Goal: Information Seeking & Learning: Learn about a topic

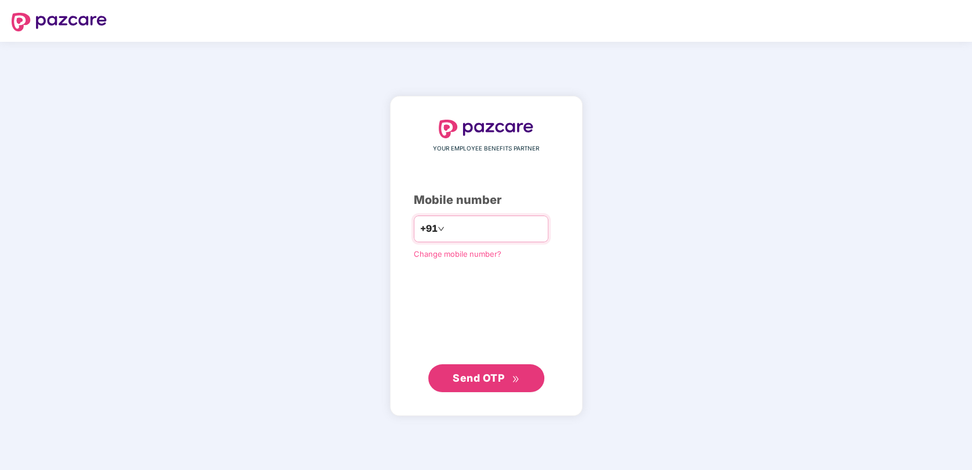
click at [473, 231] on input "number" at bounding box center [494, 228] width 95 height 19
type input "**********"
click at [485, 371] on span "Send OTP" at bounding box center [479, 377] width 52 height 12
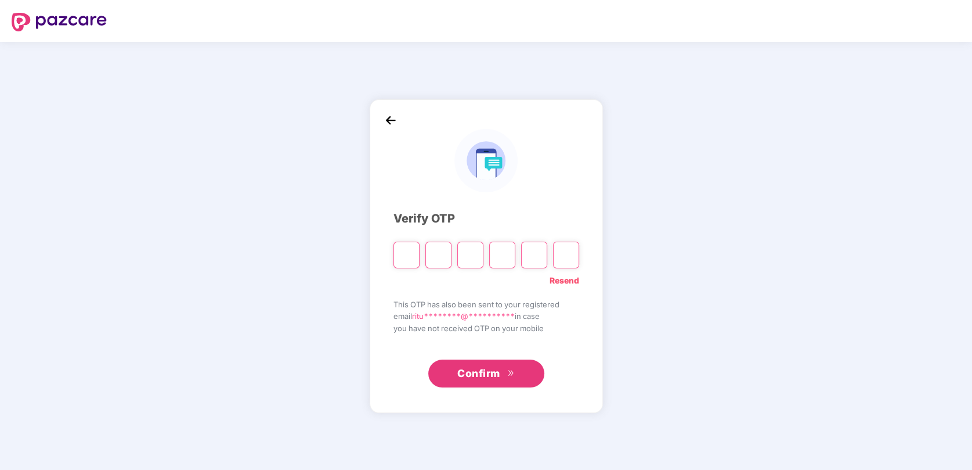
type input "*"
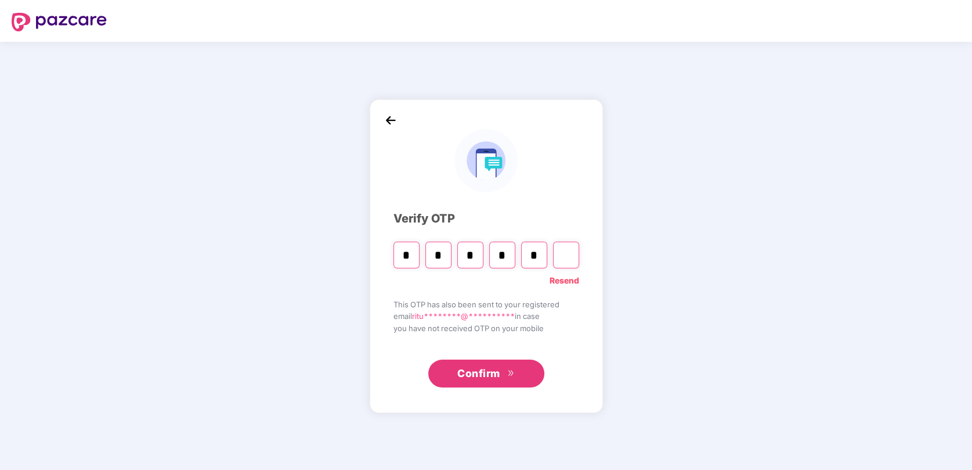
type input "*"
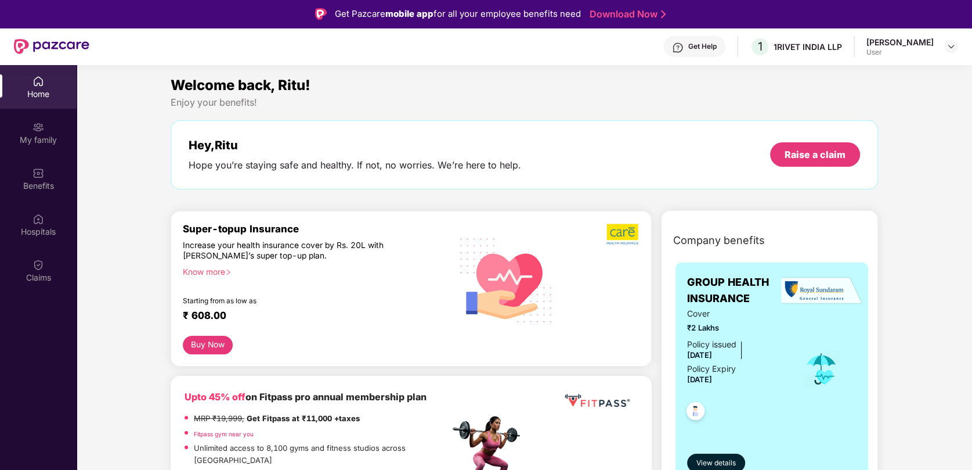
scroll to position [58, 0]
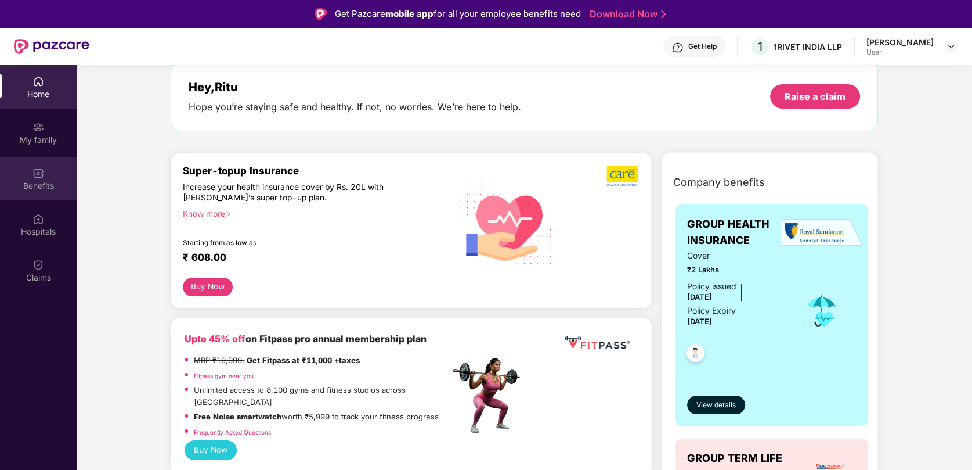
click at [33, 168] on img at bounding box center [39, 173] width 12 height 12
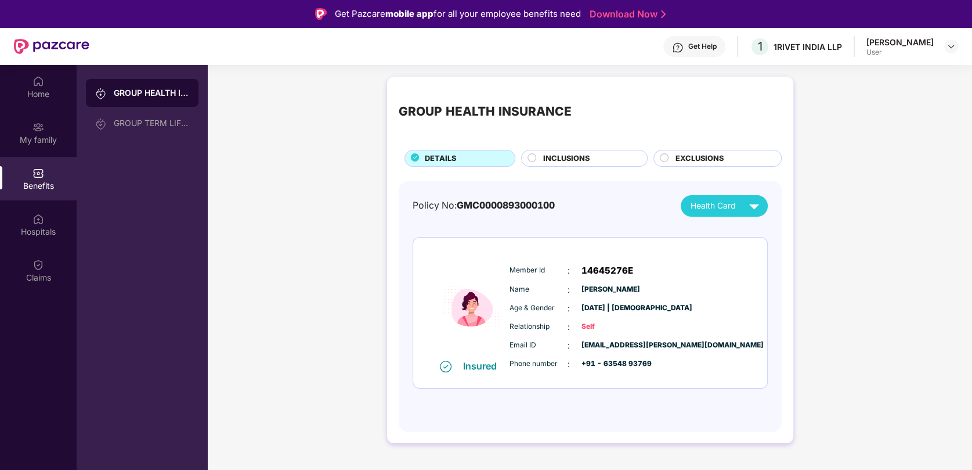
click at [690, 157] on span "EXCLUSIONS" at bounding box center [699, 159] width 48 height 12
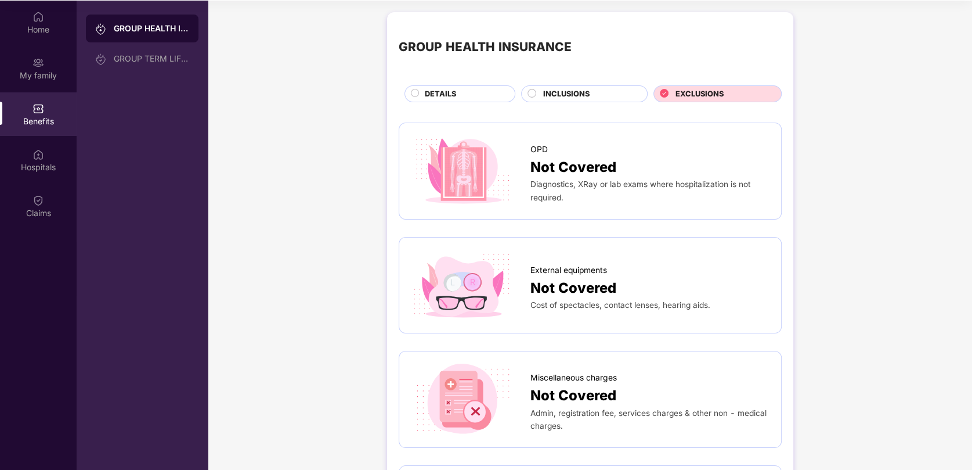
click at [578, 96] on span "INCLUSIONS" at bounding box center [566, 94] width 46 height 12
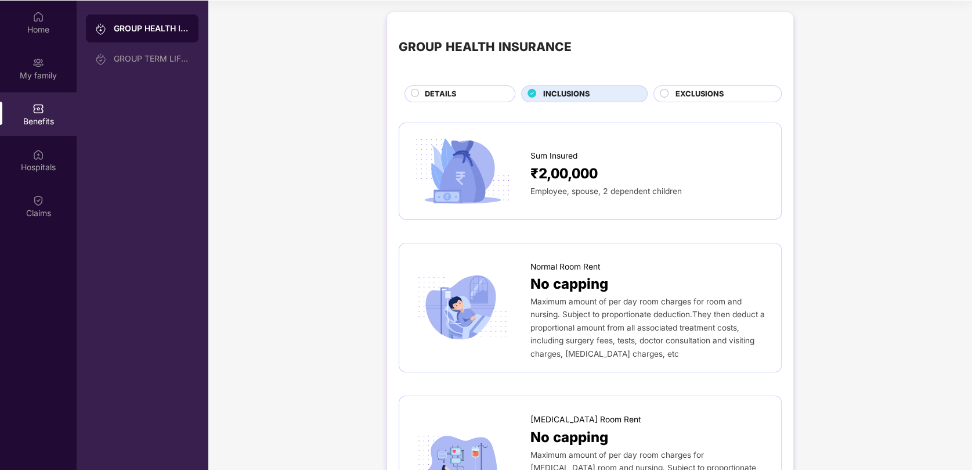
click at [681, 95] on span "EXCLUSIONS" at bounding box center [699, 94] width 48 height 12
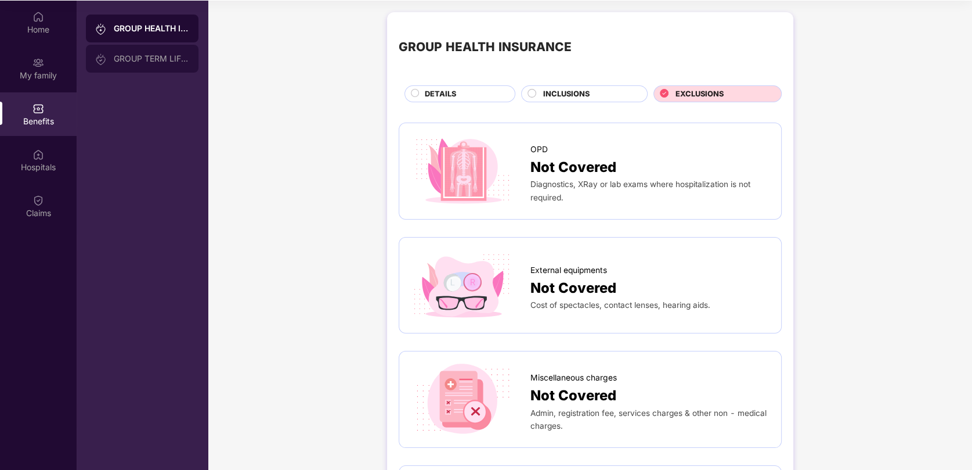
click at [159, 67] on div "GROUP TERM LIFE INSURANCE" at bounding box center [142, 59] width 113 height 28
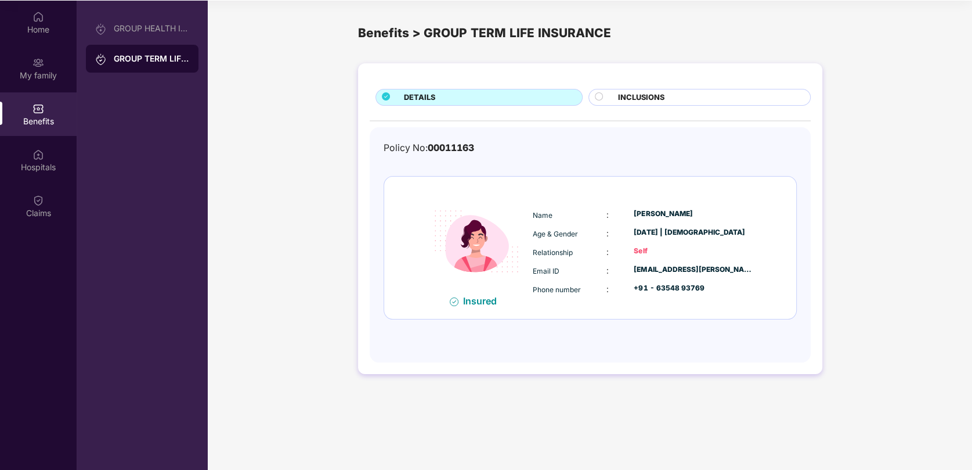
click at [633, 95] on span "INCLUSIONS" at bounding box center [641, 98] width 46 height 12
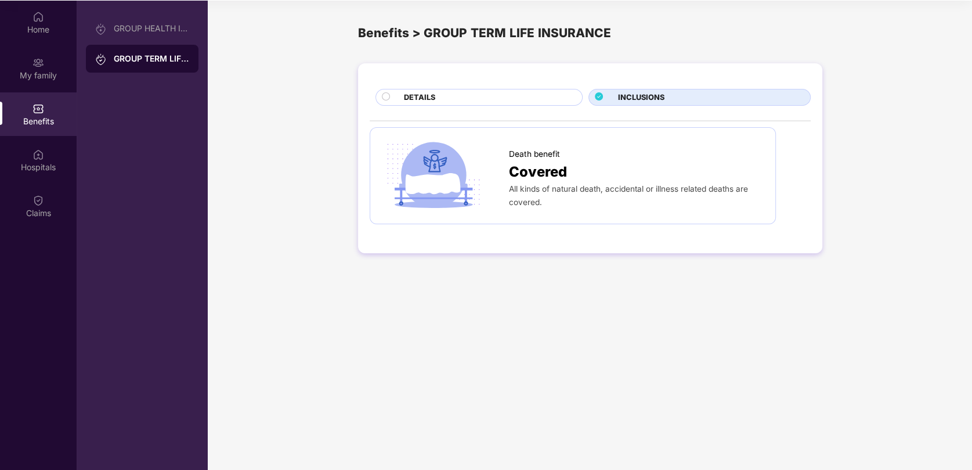
click at [503, 99] on div "DETAILS" at bounding box center [487, 98] width 178 height 13
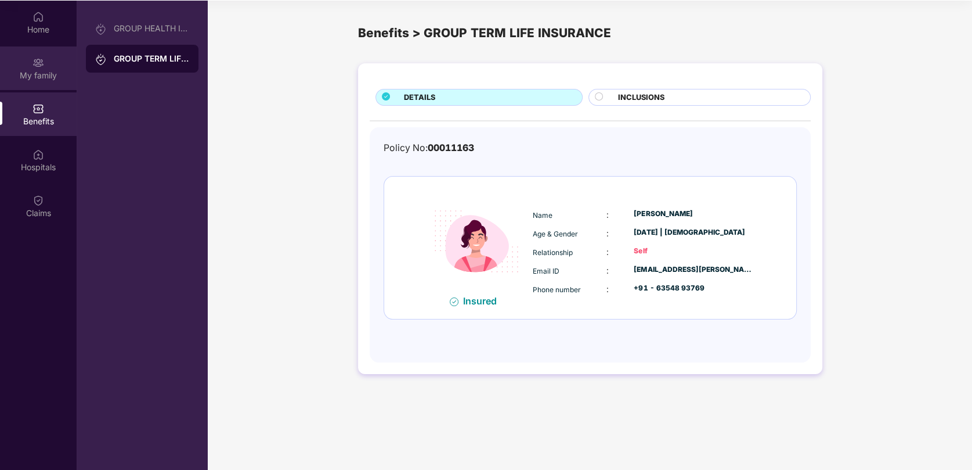
click at [46, 63] on div "My family" at bounding box center [38, 68] width 77 height 44
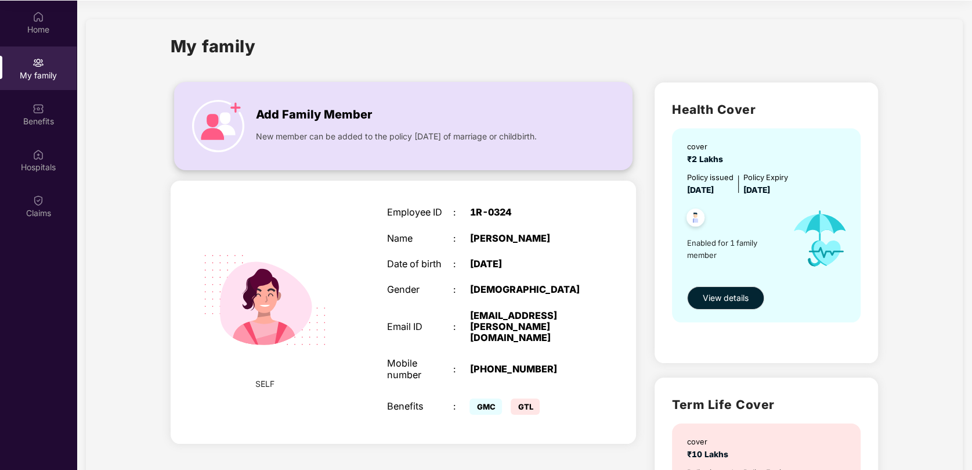
click at [393, 111] on div "Add Family Member" at bounding box center [414, 112] width 317 height 24
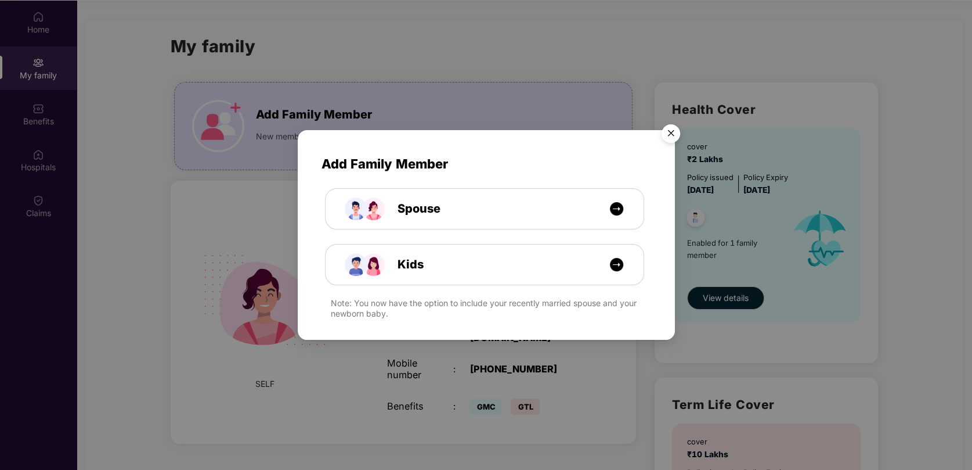
click at [672, 138] on img "Close" at bounding box center [671, 135] width 33 height 33
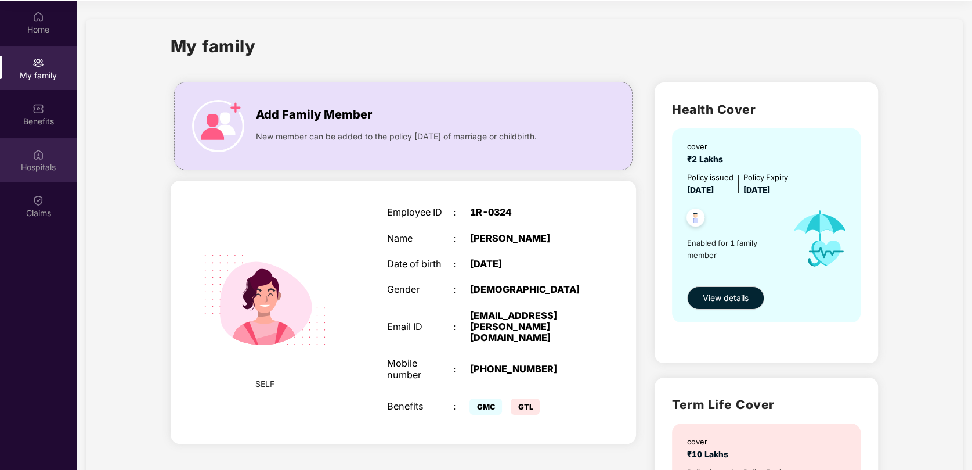
click at [53, 155] on div "Hospitals" at bounding box center [38, 160] width 77 height 44
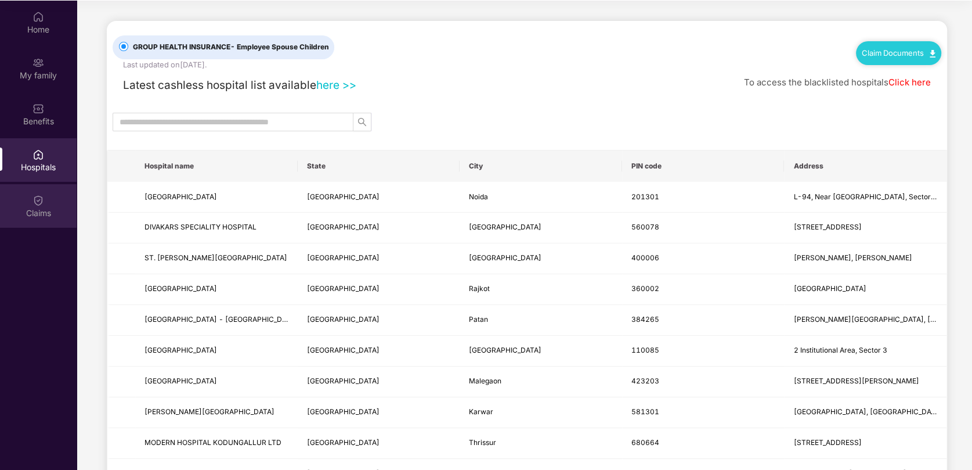
click at [44, 196] on div "Claims" at bounding box center [38, 206] width 77 height 44
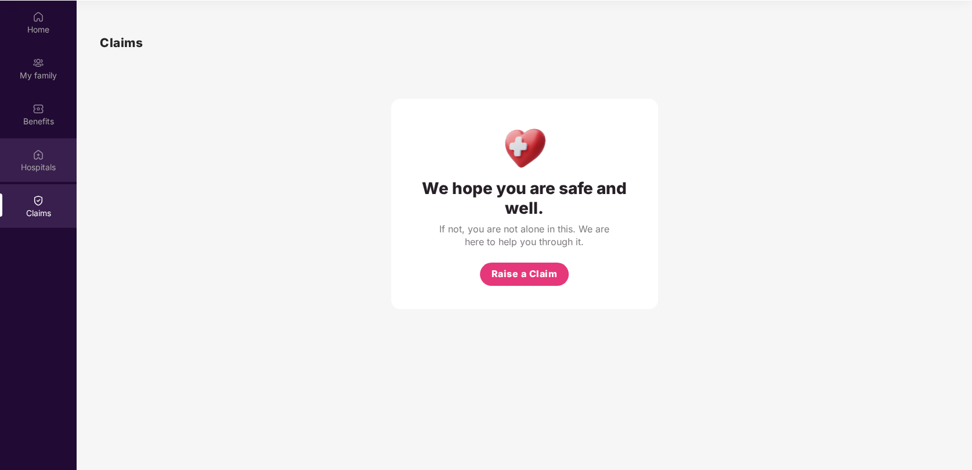
click at [44, 149] on img at bounding box center [39, 155] width 12 height 12
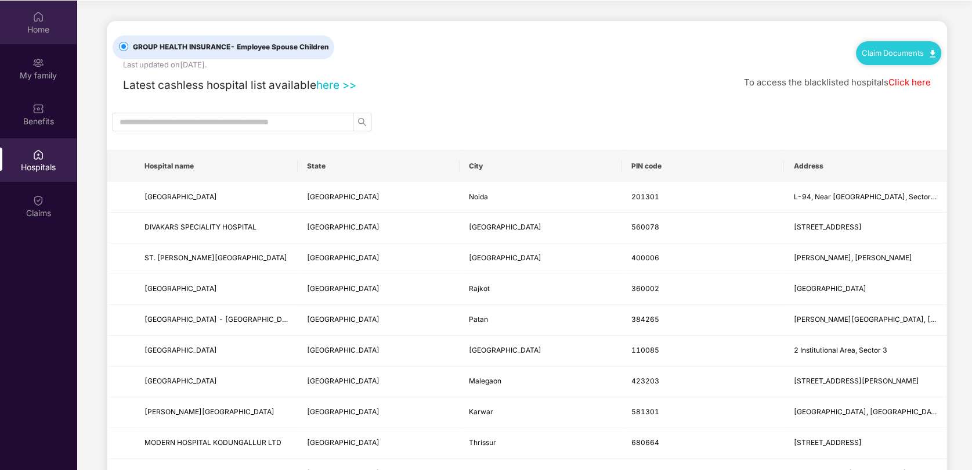
click at [27, 35] on div "Home" at bounding box center [38, 23] width 77 height 44
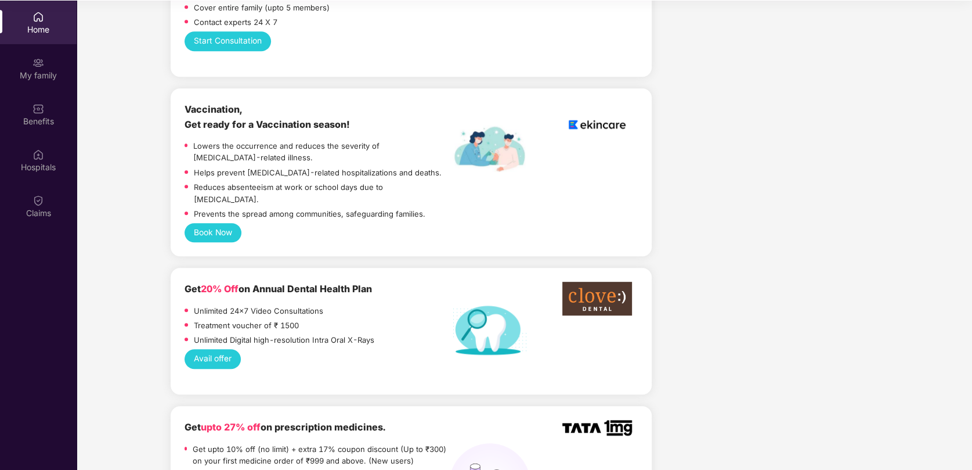
scroll to position [697, 0]
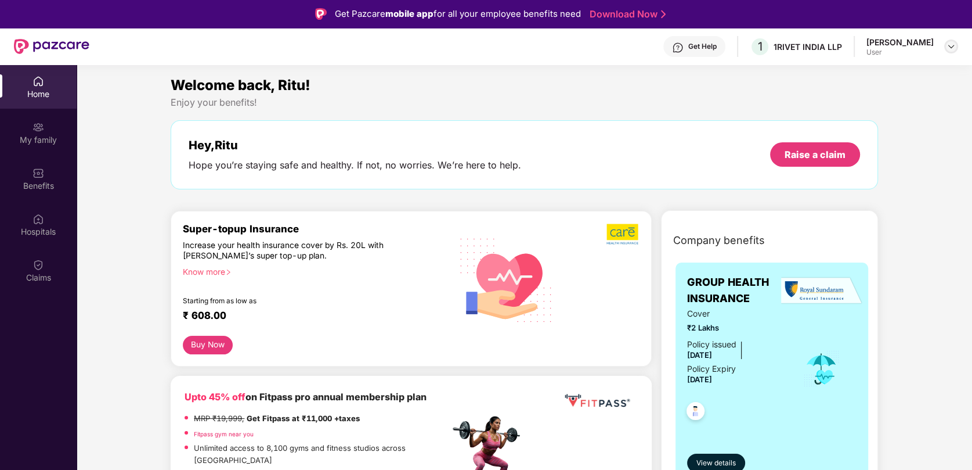
click at [948, 48] on img at bounding box center [951, 46] width 9 height 9
click at [858, 76] on div "Logout" at bounding box center [897, 73] width 151 height 23
